Goal: Navigation & Orientation: Find specific page/section

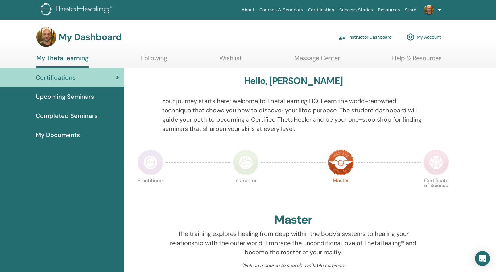
click at [372, 36] on link "Instructor Dashboard" at bounding box center [365, 37] width 53 height 14
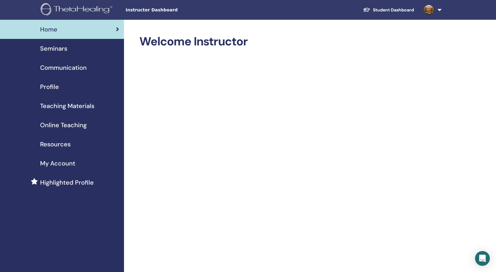
click at [57, 49] on span "Seminars" at bounding box center [53, 48] width 27 height 9
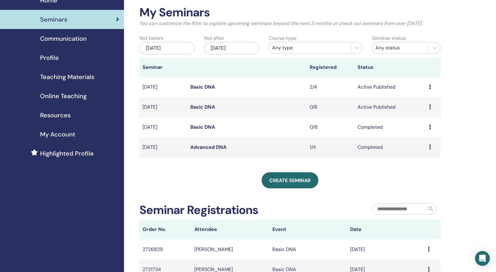
scroll to position [29, 0]
click at [57, 41] on span "Communication" at bounding box center [63, 38] width 47 height 9
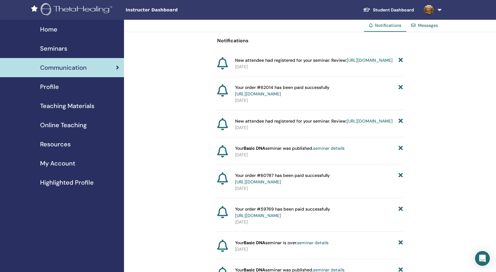
click at [60, 106] on span "Teaching Materials" at bounding box center [67, 105] width 54 height 9
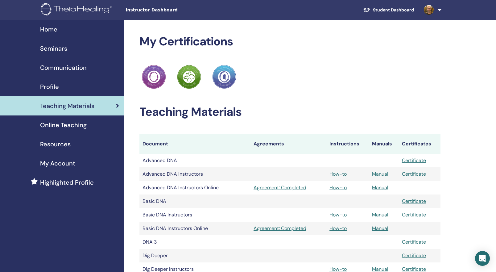
click at [59, 124] on span "Online Teaching" at bounding box center [63, 124] width 47 height 9
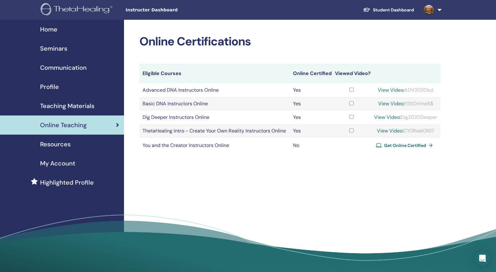
click at [56, 144] on span "Resources" at bounding box center [55, 143] width 31 height 9
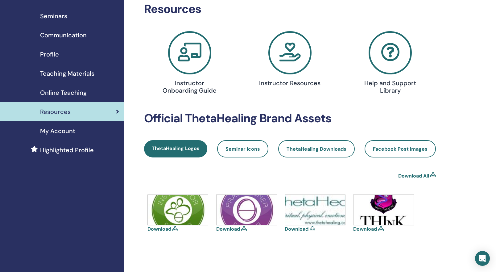
scroll to position [31, 0]
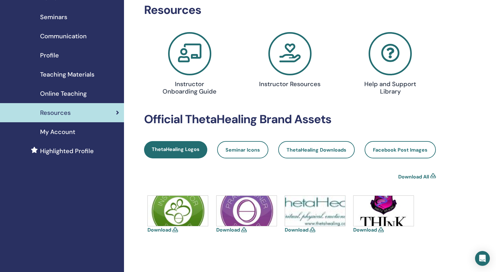
click at [239, 160] on div "Resources Instructor Onboarding Guide Instructor Resources Help and Support Lib…" at bounding box center [290, 134] width 292 height 263
click at [244, 152] on span "Seminar Icons" at bounding box center [243, 150] width 35 height 6
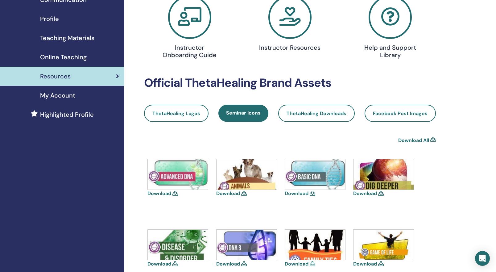
scroll to position [65, 0]
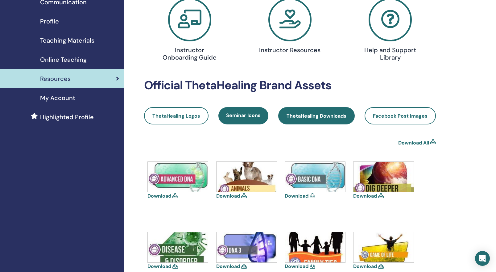
click at [313, 116] on span "ThetaHealing Downloads" at bounding box center [317, 116] width 60 height 6
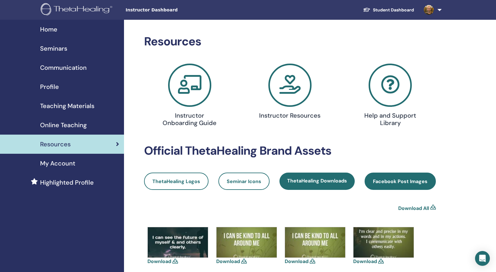
click at [388, 182] on span "Facebook Post Images" at bounding box center [400, 181] width 55 height 6
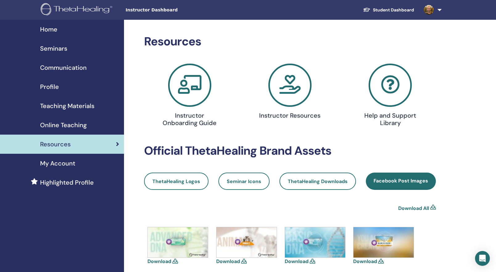
click at [298, 91] on icon at bounding box center [290, 85] width 43 height 43
click at [192, 92] on icon at bounding box center [189, 85] width 43 height 43
click at [79, 167] on div "My Account" at bounding box center [62, 163] width 114 height 9
click at [74, 106] on span "Teaching Materials" at bounding box center [67, 105] width 54 height 9
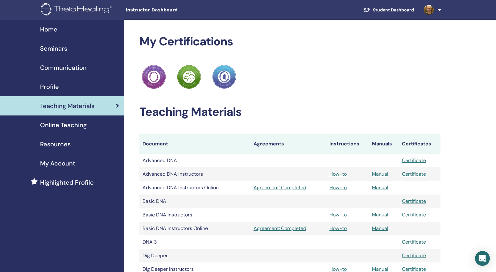
click at [70, 90] on div "Profile" at bounding box center [62, 86] width 114 height 9
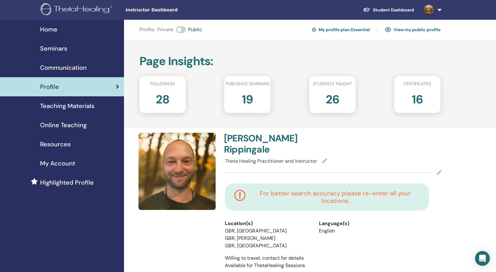
click at [65, 31] on div "Home" at bounding box center [62, 29] width 114 height 9
